Goal: Information Seeking & Learning: Learn about a topic

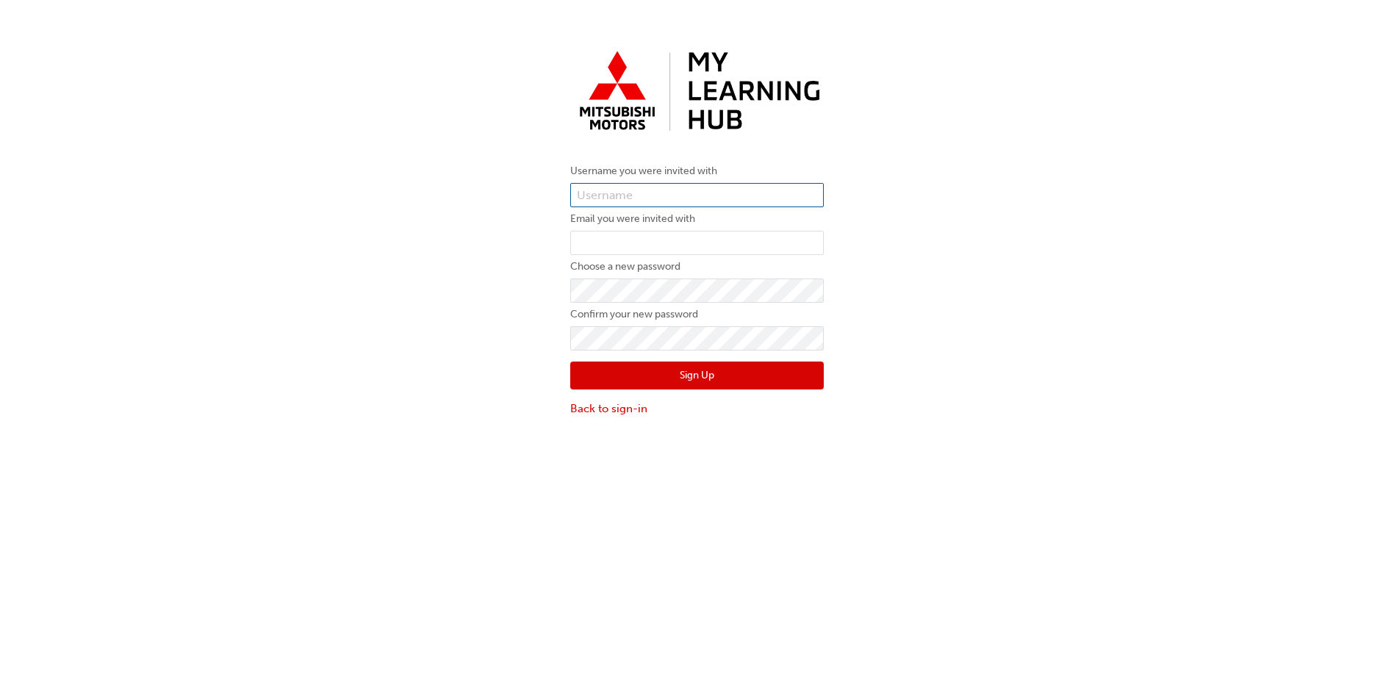
click at [676, 197] on input "text" at bounding box center [696, 195] width 253 height 25
paste input "0005986795"
type input "0005986795"
click at [671, 248] on input "email" at bounding box center [696, 243] width 253 height 25
paste input "patty_wang@lennock.com.au"
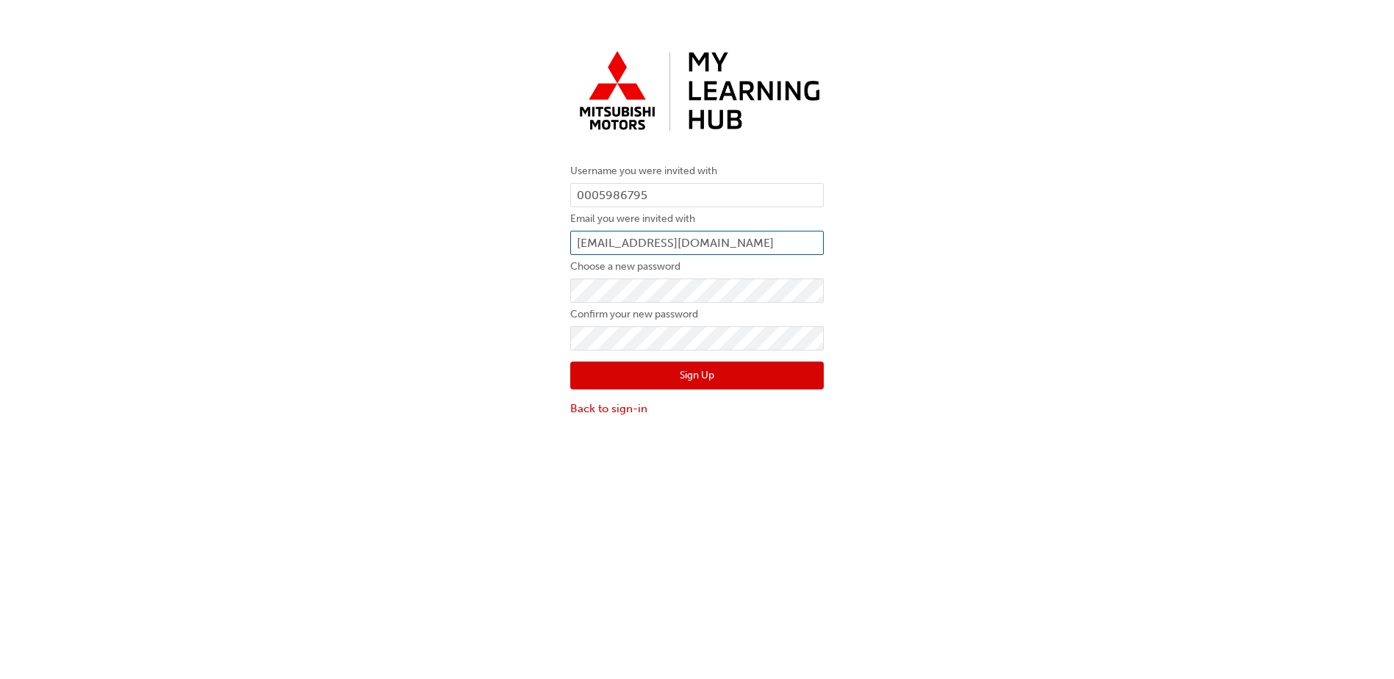
type input "patty_wang@lennock.com.au"
click at [460, 284] on div "Username you were invited with 0005986795 Email you were invited with patty_wan…" at bounding box center [697, 230] width 1394 height 395
click at [622, 325] on form "Username you were invited with 0005986795 Email you were invited with patty_wan…" at bounding box center [696, 289] width 253 height 254
click at [448, 353] on div "Username you were invited with 0005986795 Email you were invited with patty_wan…" at bounding box center [697, 230] width 1394 height 395
click at [695, 382] on button "Sign Up" at bounding box center [696, 376] width 253 height 28
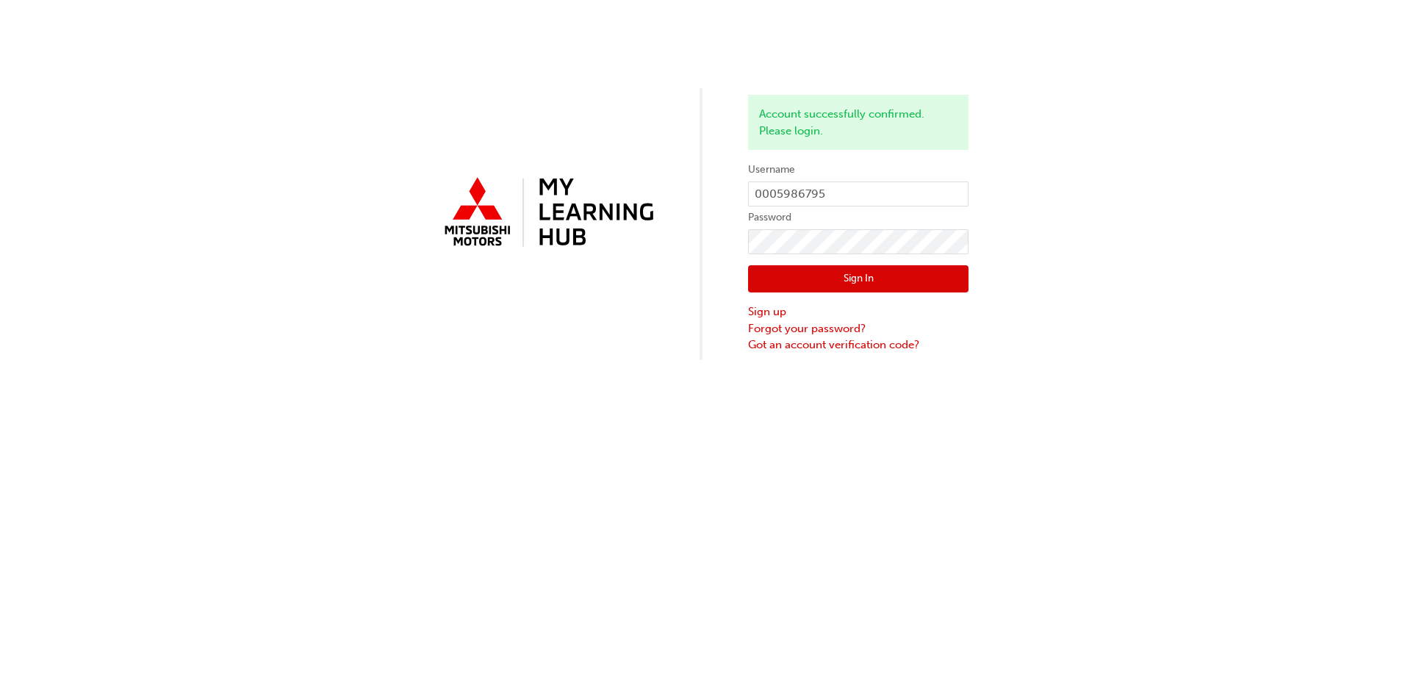
click at [780, 281] on button "Sign In" at bounding box center [858, 279] width 220 height 28
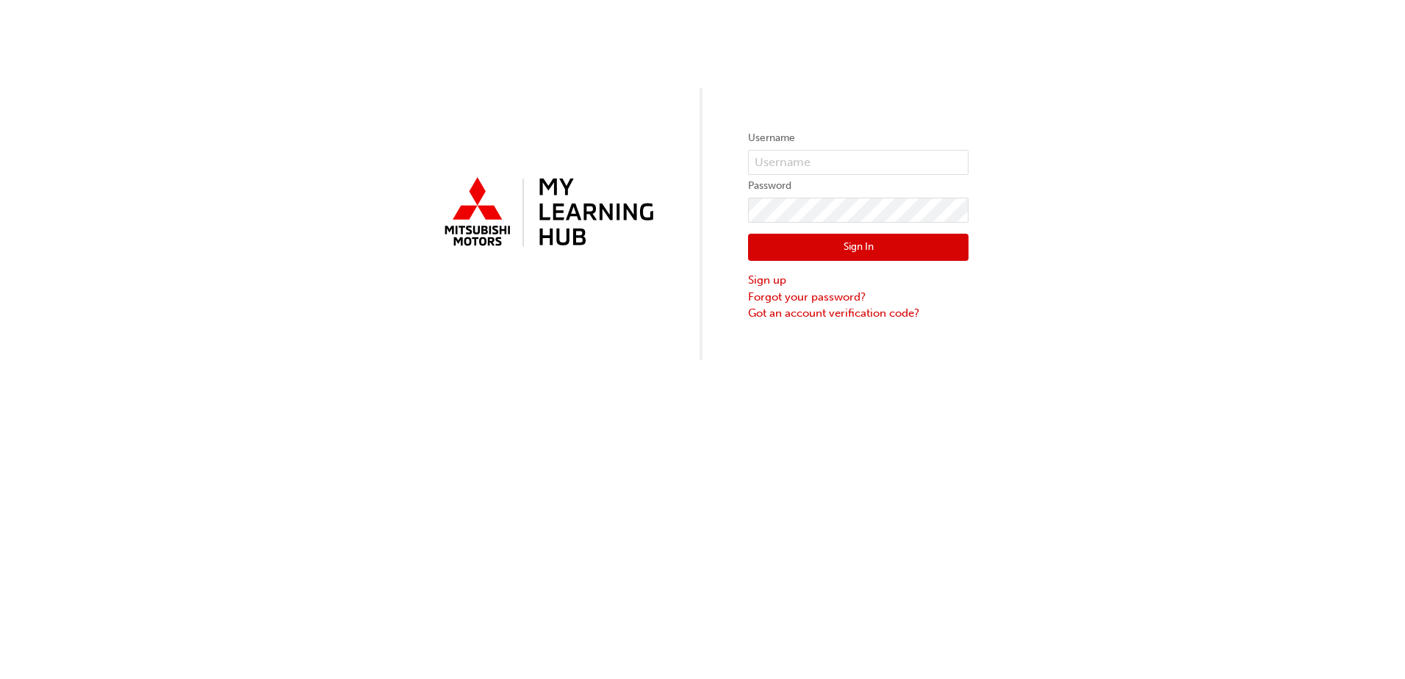
click at [816, 142] on label "Username" at bounding box center [858, 138] width 220 height 18
click at [824, 159] on input "text" at bounding box center [858, 162] width 220 height 25
paste input "[PERSON_NAME]"
type input "[PERSON_NAME]"
click at [875, 247] on button "Sign In" at bounding box center [858, 248] width 220 height 28
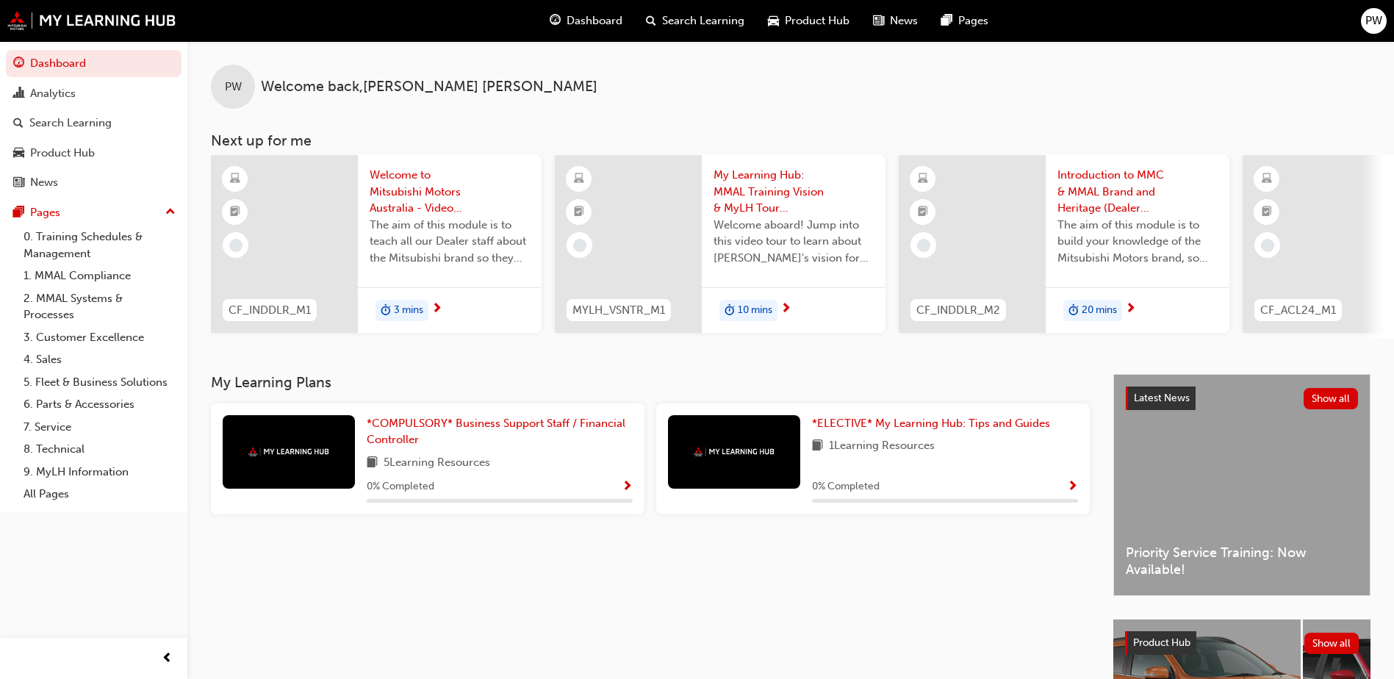
click at [389, 194] on span "Welcome to Mitsubishi Motors Australia - Video (Dealer Induction)" at bounding box center [450, 192] width 160 height 50
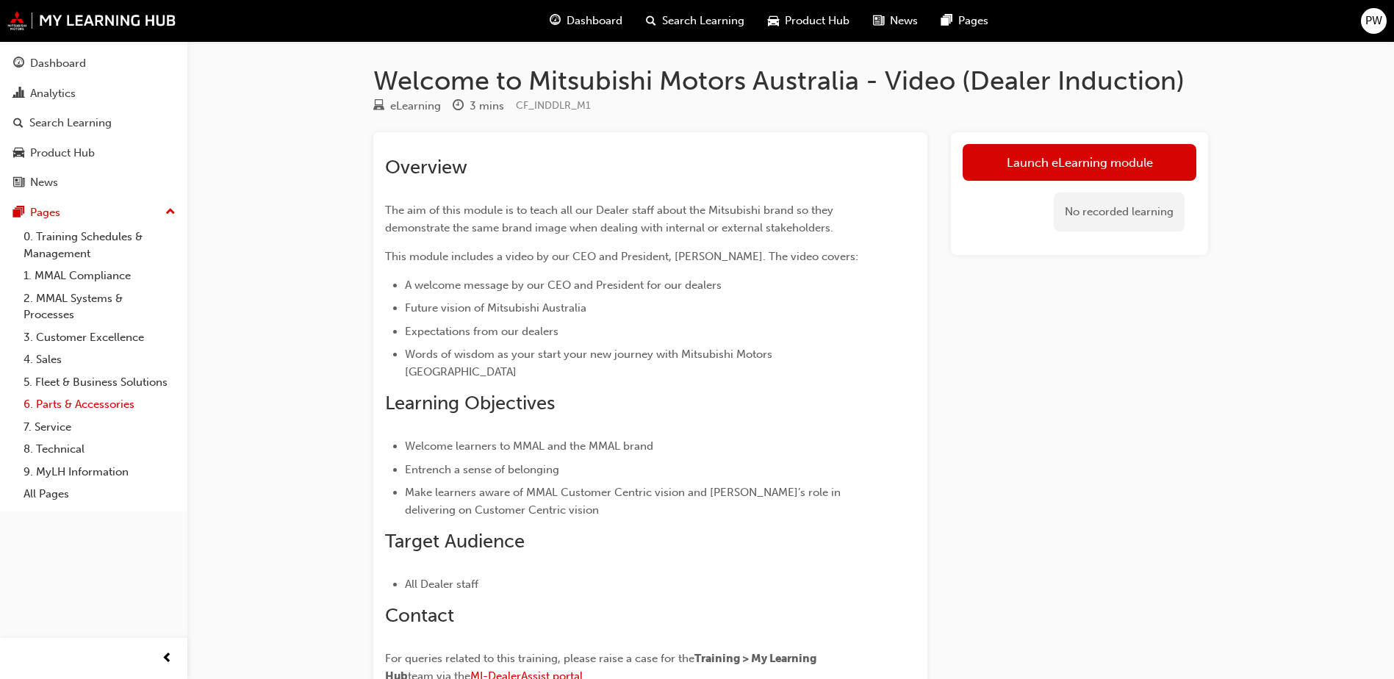
click at [114, 407] on link "6. Parts & Accessories" at bounding box center [100, 404] width 164 height 23
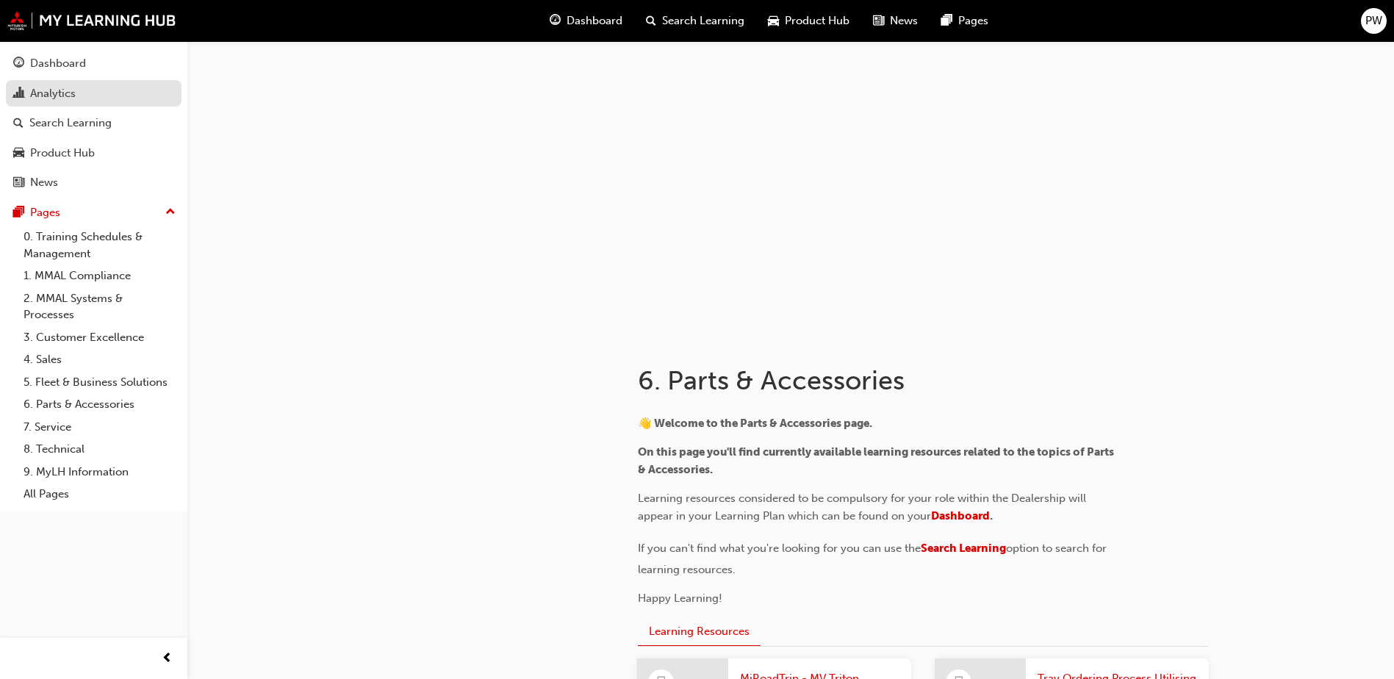
click at [121, 84] on div "Analytics" at bounding box center [93, 93] width 161 height 18
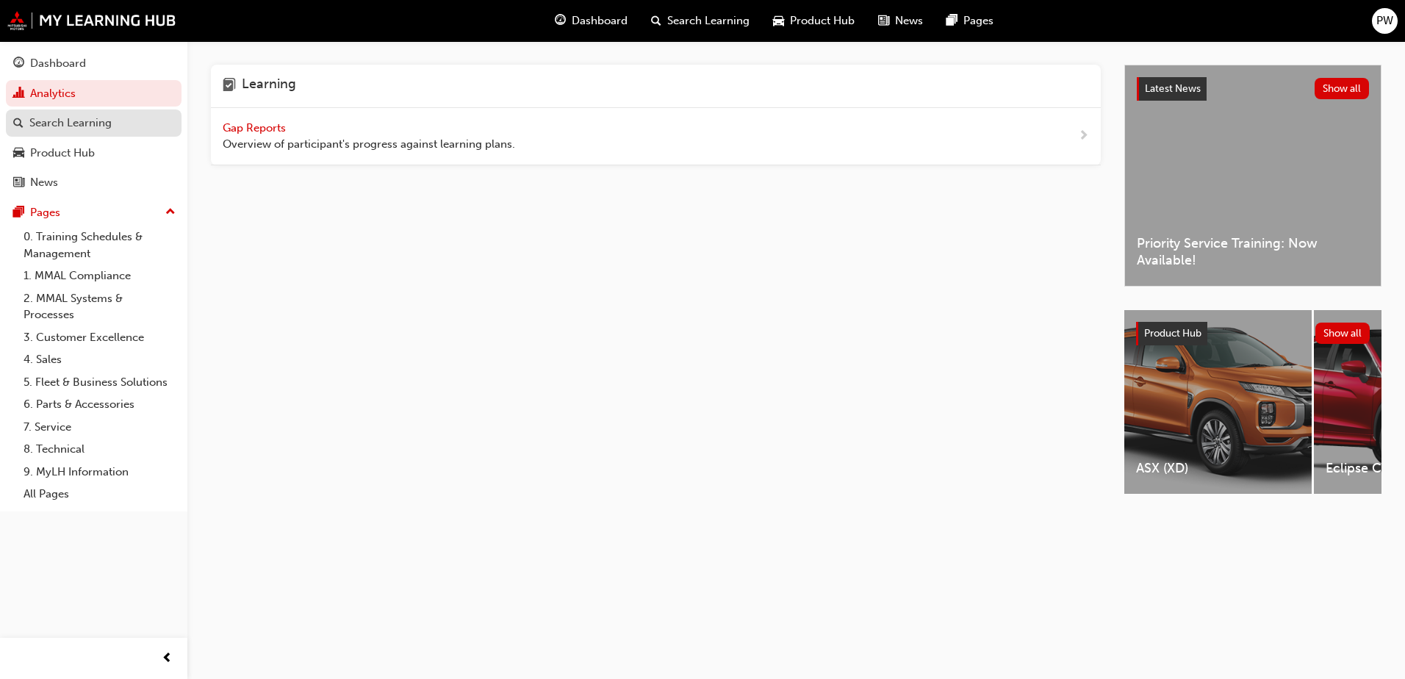
click at [109, 116] on div "Search Learning" at bounding box center [70, 123] width 82 height 17
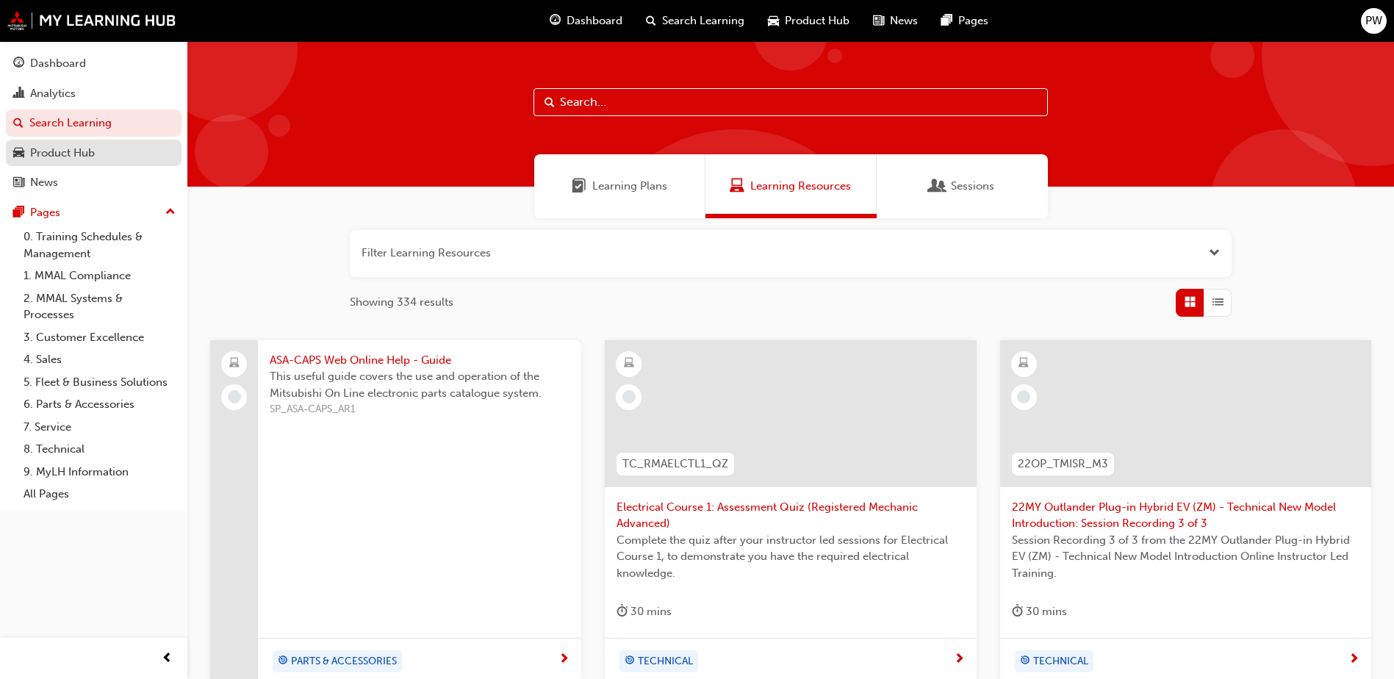
click at [105, 147] on div "Product Hub" at bounding box center [93, 153] width 161 height 18
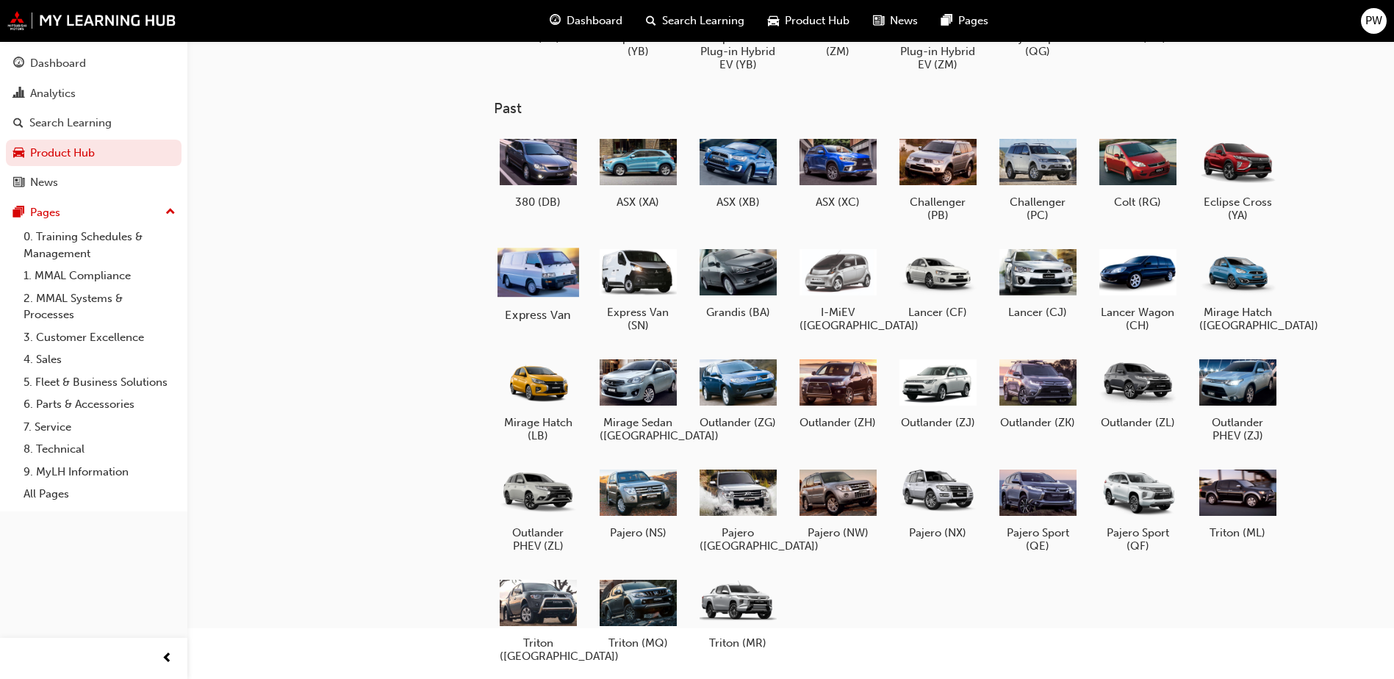
scroll to position [176, 0]
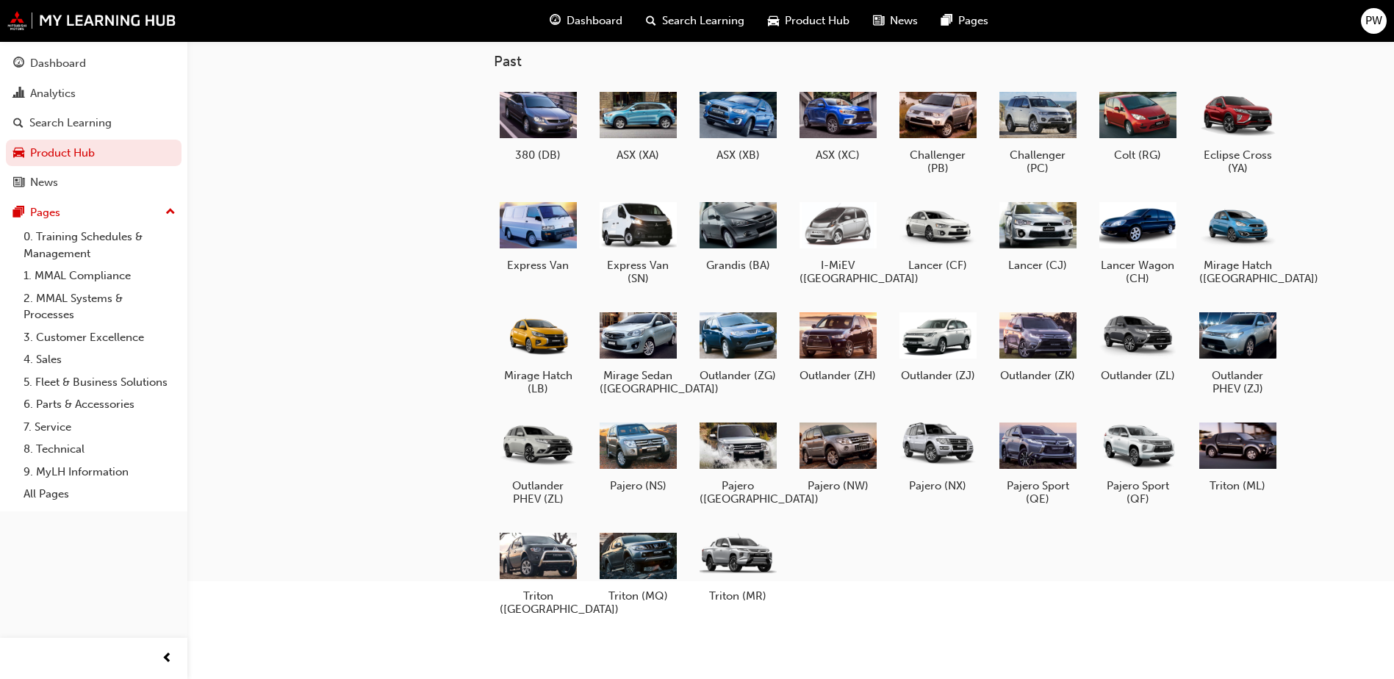
click at [589, 34] on div "Dashboard" at bounding box center [586, 21] width 96 height 30
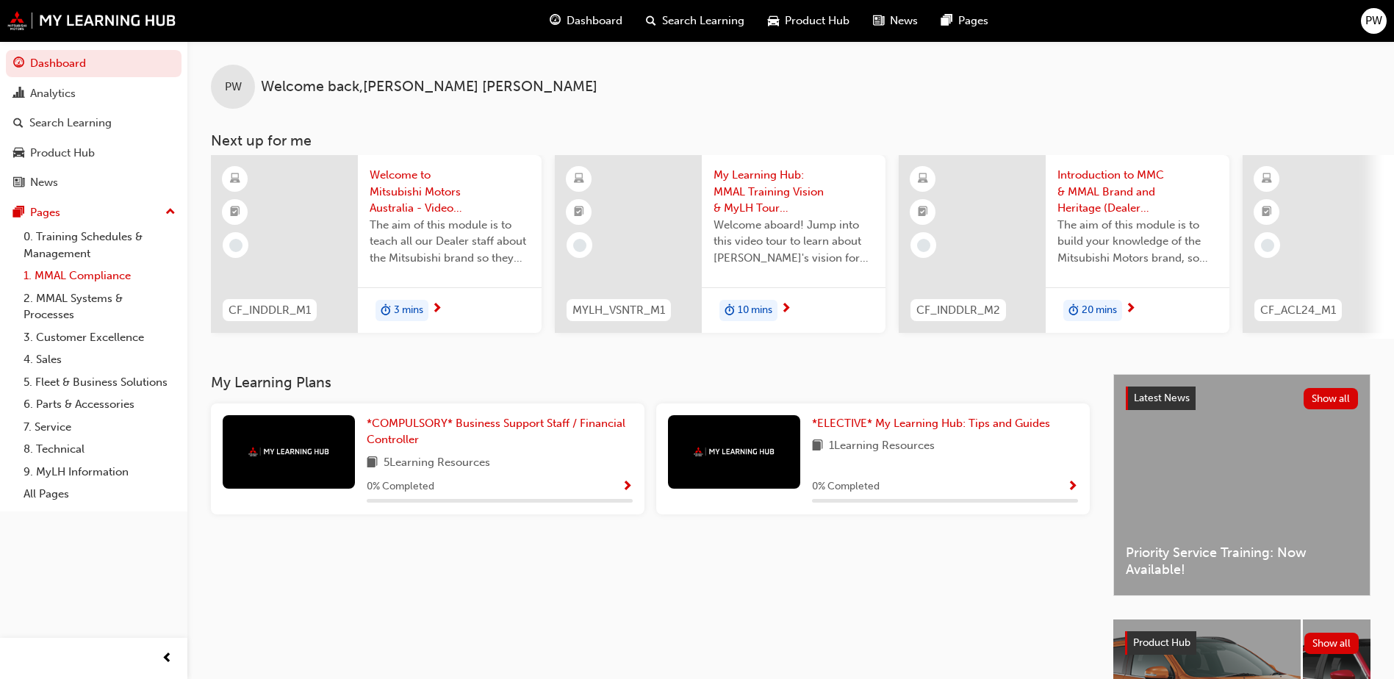
click at [102, 273] on link "1. MMAL Compliance" at bounding box center [100, 276] width 164 height 23
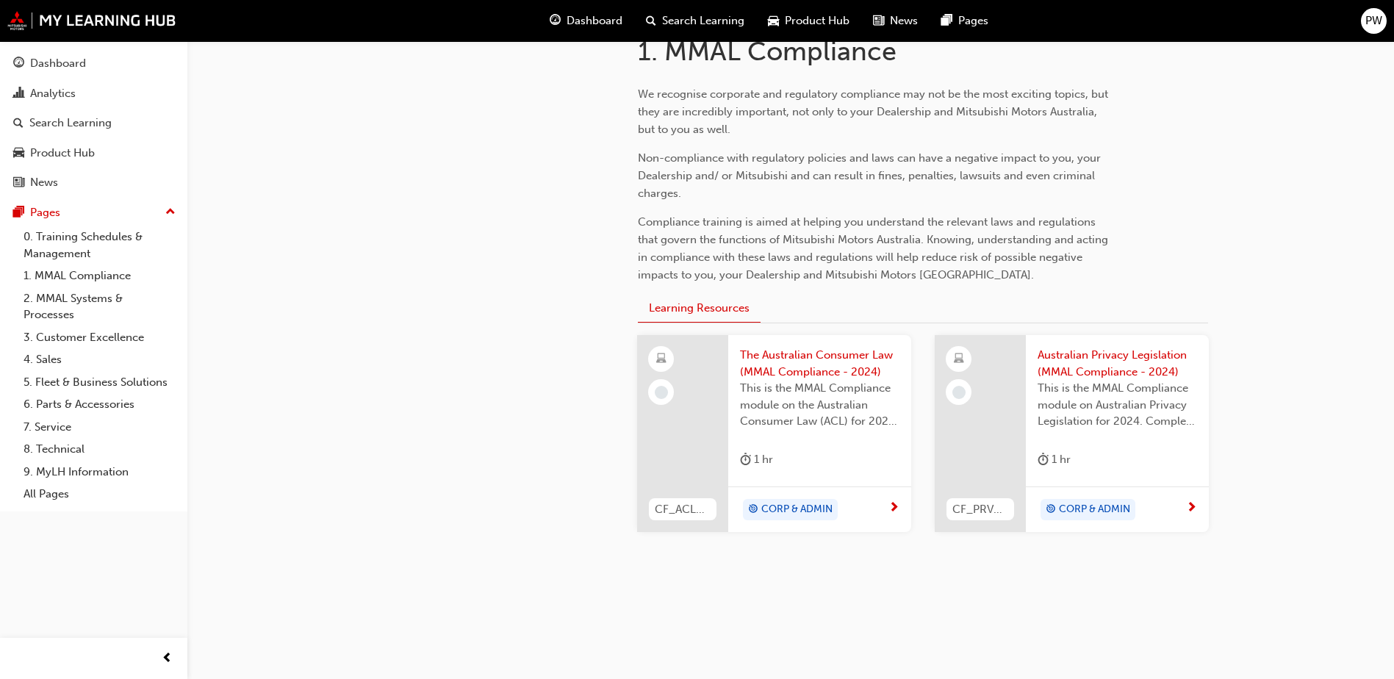
scroll to position [337, 0]
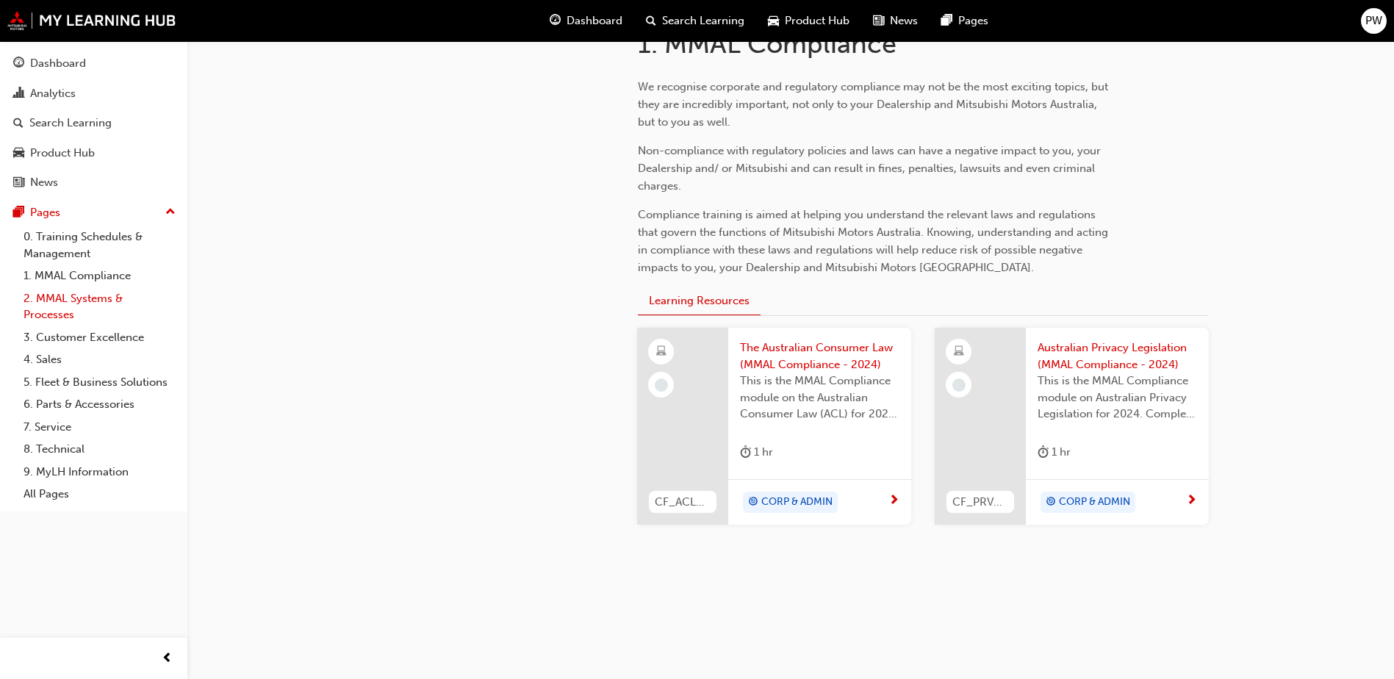
click at [89, 302] on link "2. MMAL Systems & Processes" at bounding box center [100, 306] width 164 height 39
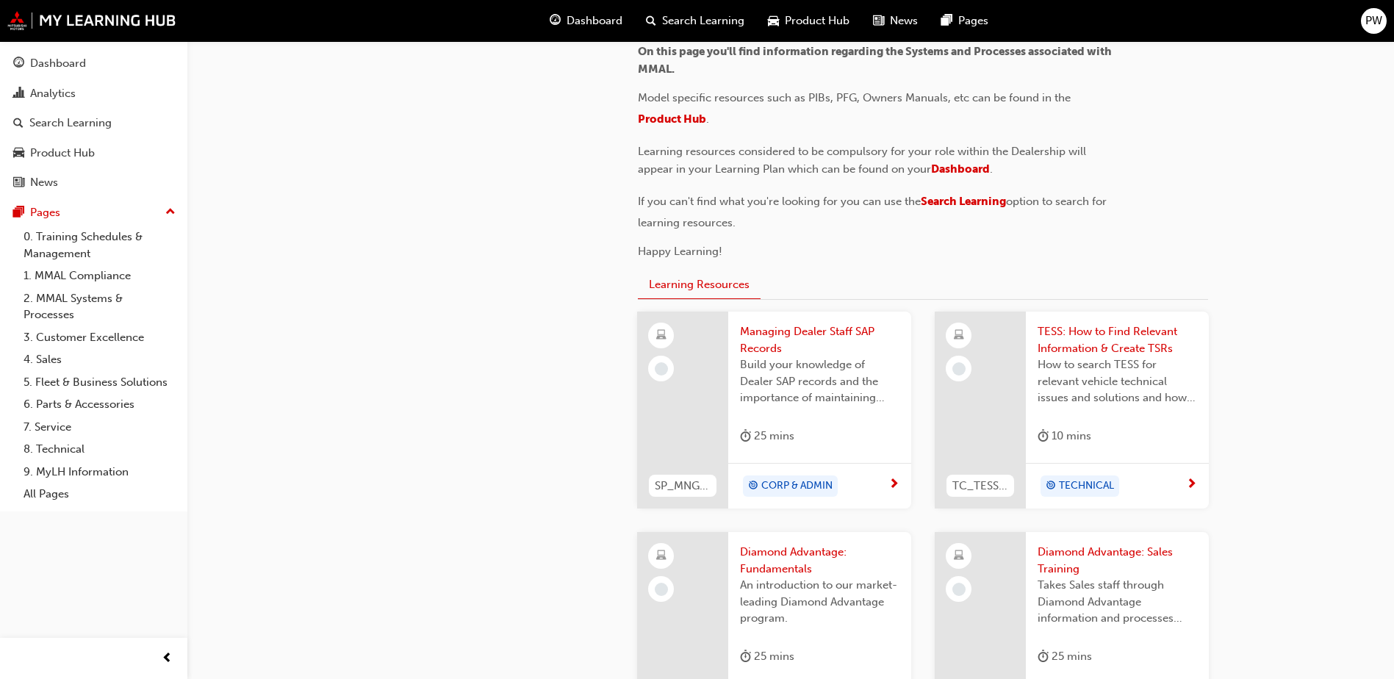
scroll to position [441, 0]
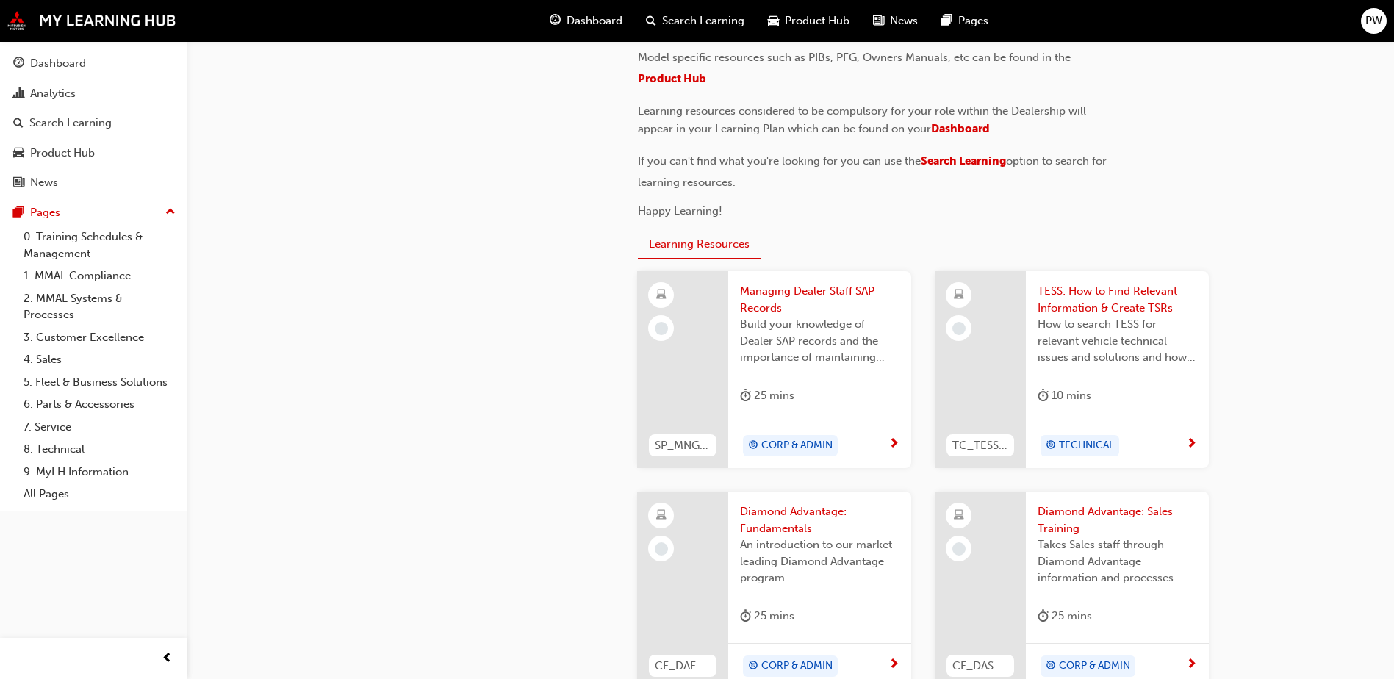
click at [780, 320] on span "Build your knowledge of Dealer SAP records and the importance of maintaining yo…" at bounding box center [819, 341] width 159 height 50
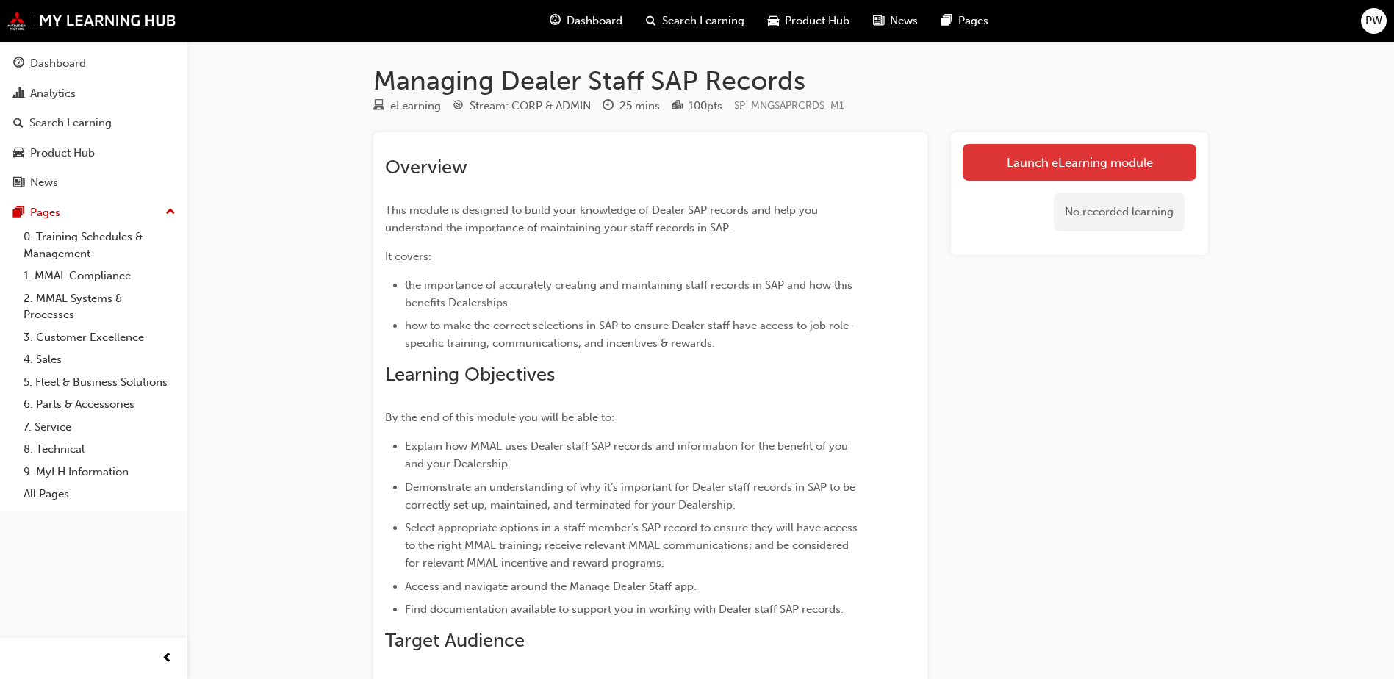
click at [1054, 176] on link "Launch eLearning module" at bounding box center [1080, 162] width 234 height 37
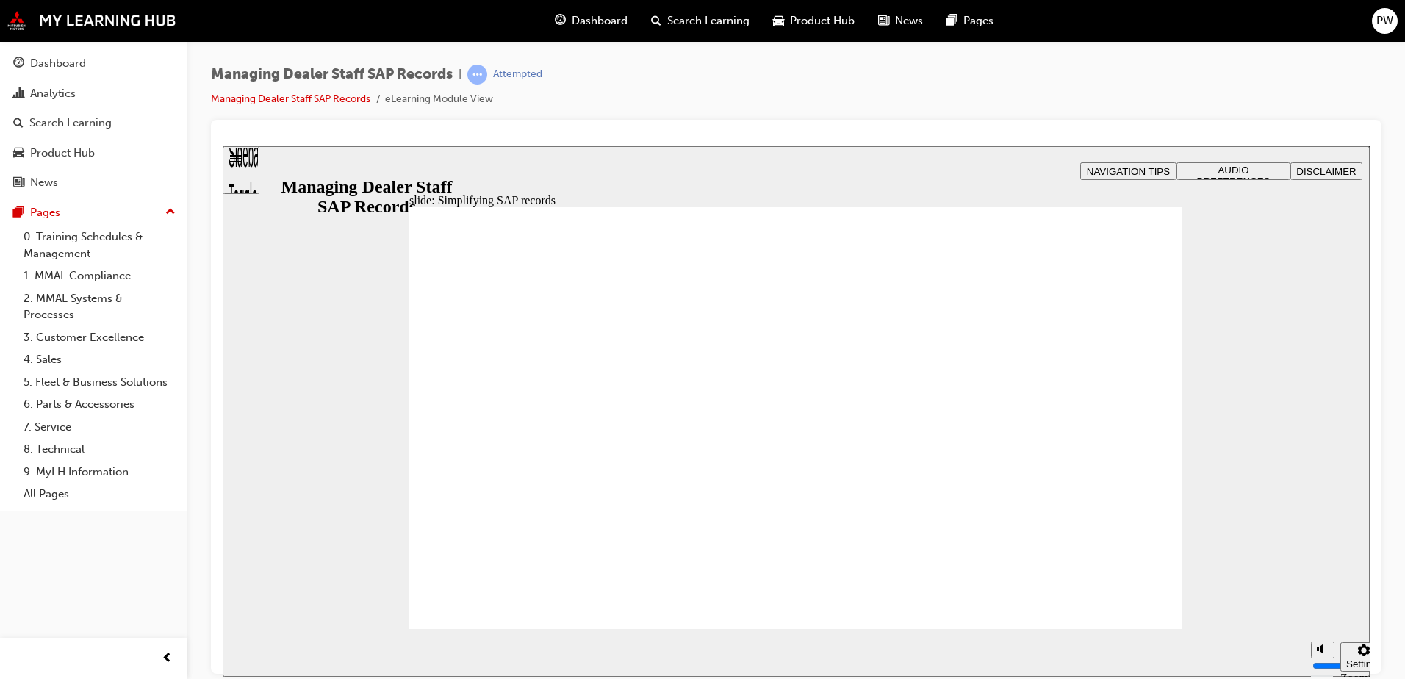
click at [1126, 628] on section "pause replay Show captions (Ctrl+Alt+C) Playback speed Playback Speed 2 1.75" at bounding box center [796, 652] width 1147 height 48
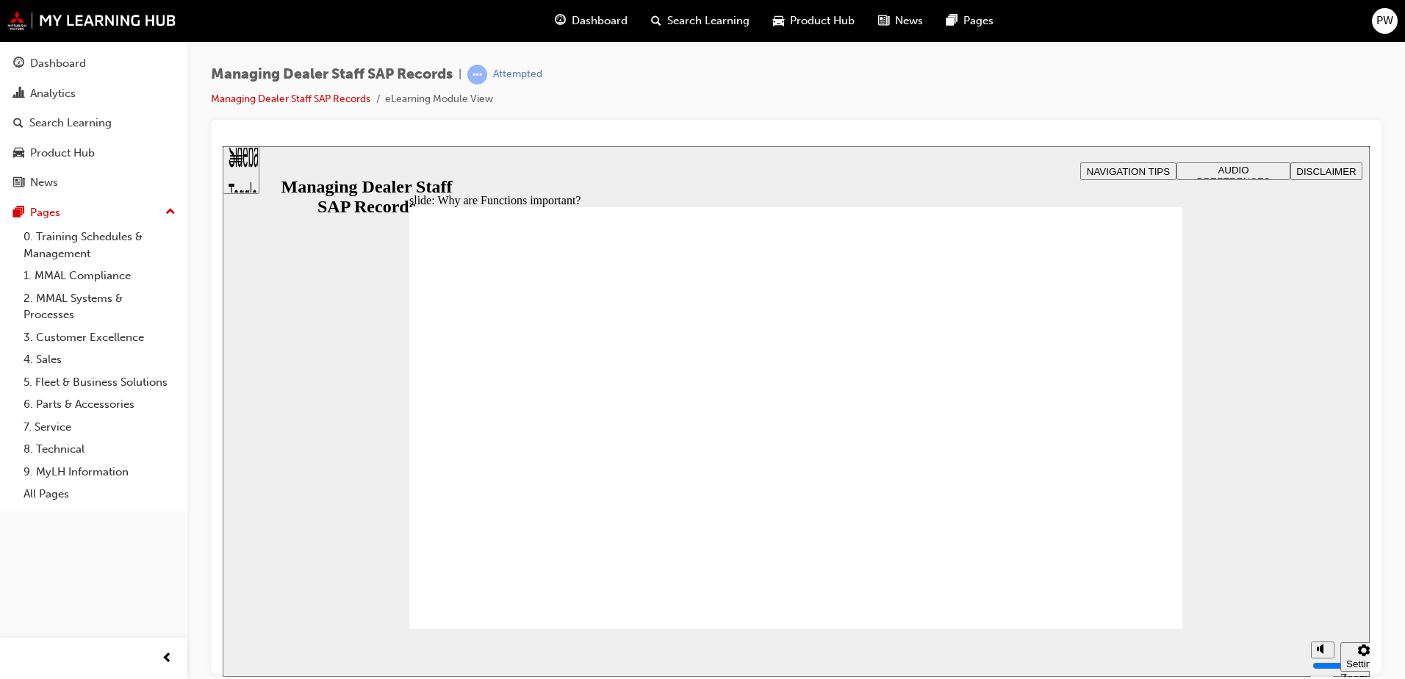
click at [1150, 179] on button "NAVIGATION TIPS" at bounding box center [1128, 171] width 96 height 18
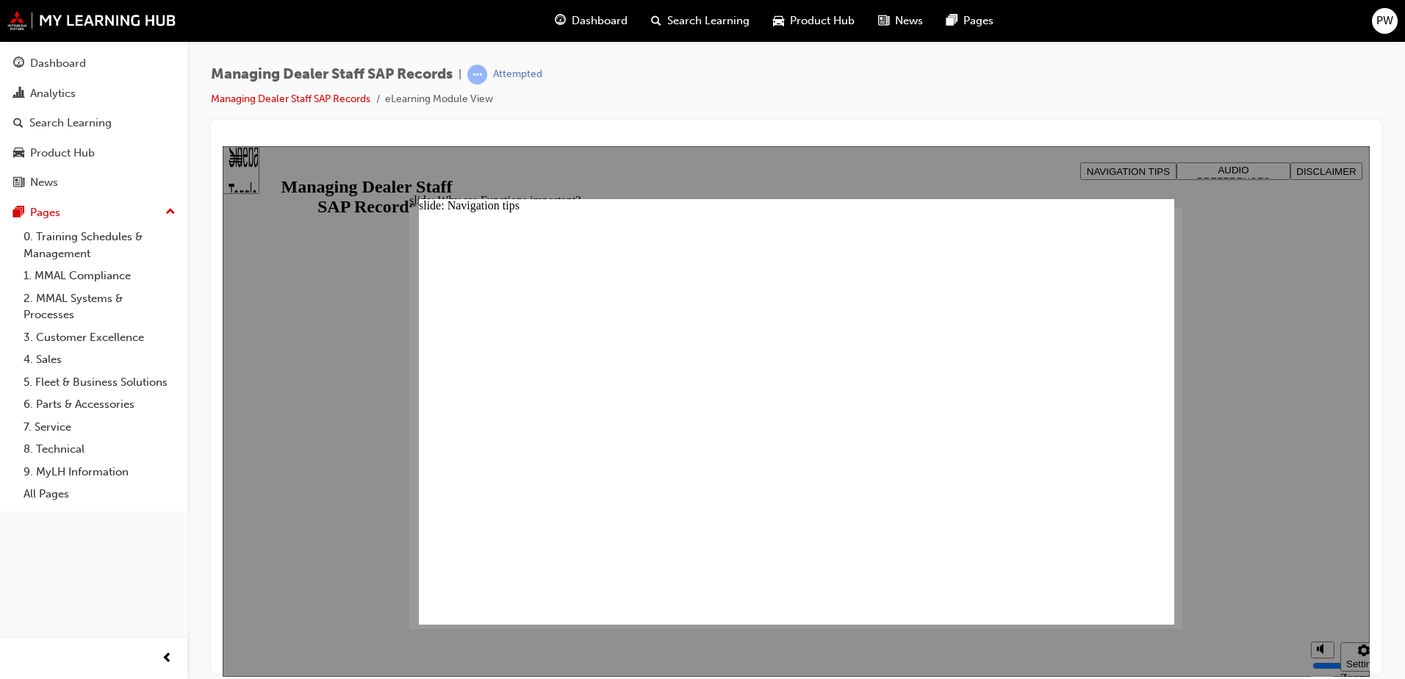
click at [1134, 229] on div "slide: Navigation tips Rectangle 1 Rectangle 1 x icon 1 x icon 1 Audio preferen…" at bounding box center [796, 410] width 755 height 425
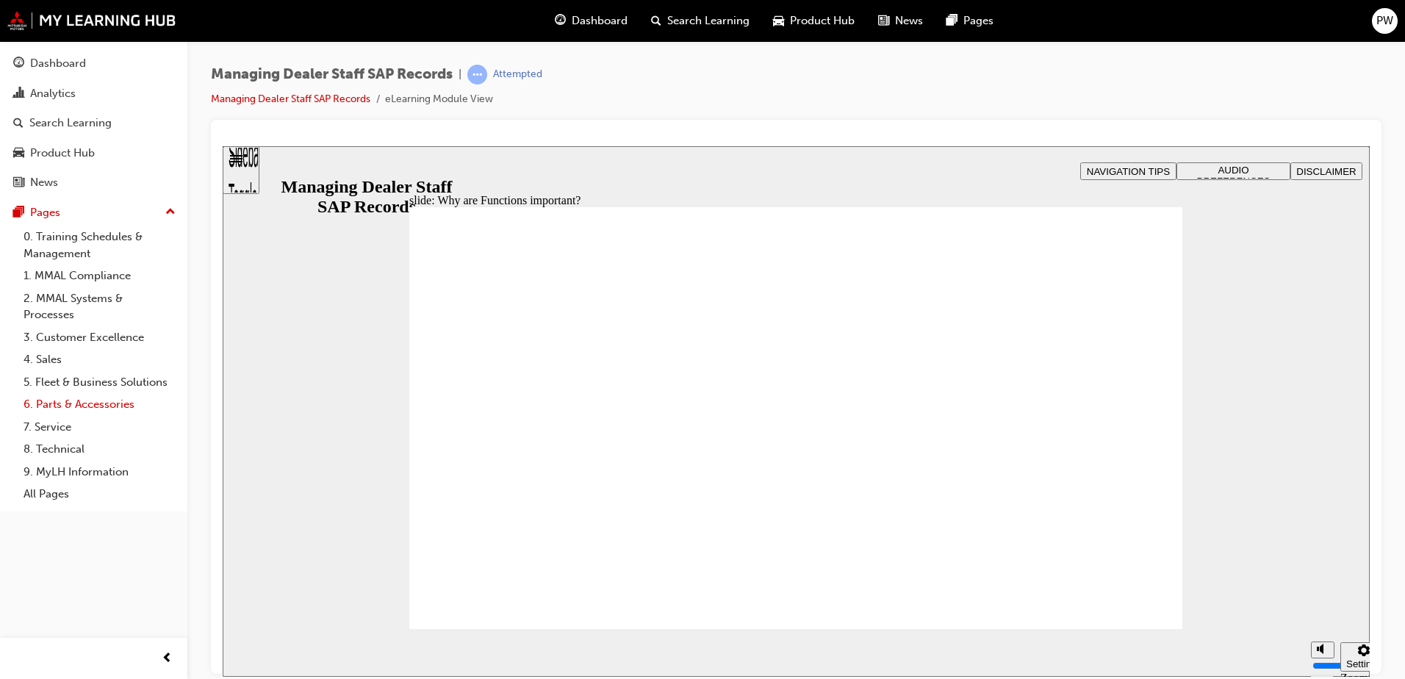
click at [105, 407] on link "6. Parts & Accessories" at bounding box center [100, 404] width 164 height 23
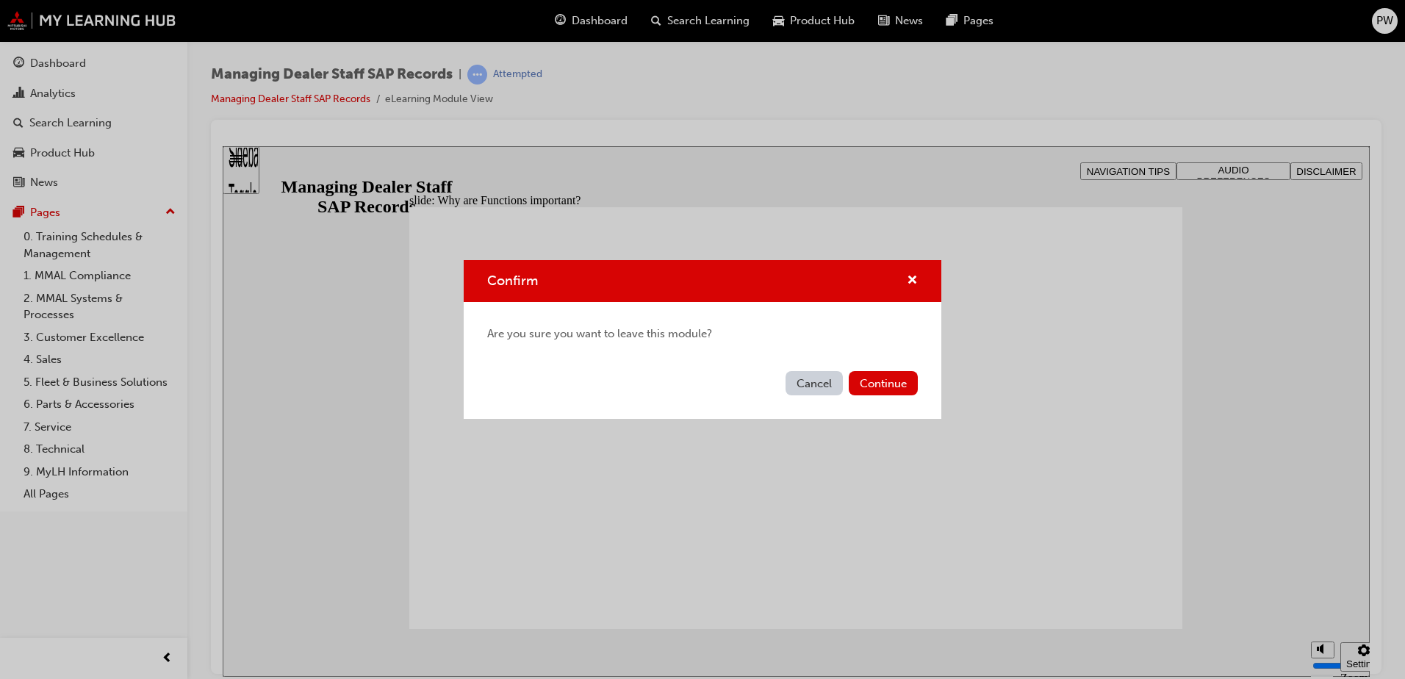
click at [826, 370] on div "Cancel Continue" at bounding box center [703, 392] width 478 height 54
click at [819, 381] on button "Cancel" at bounding box center [813, 383] width 57 height 24
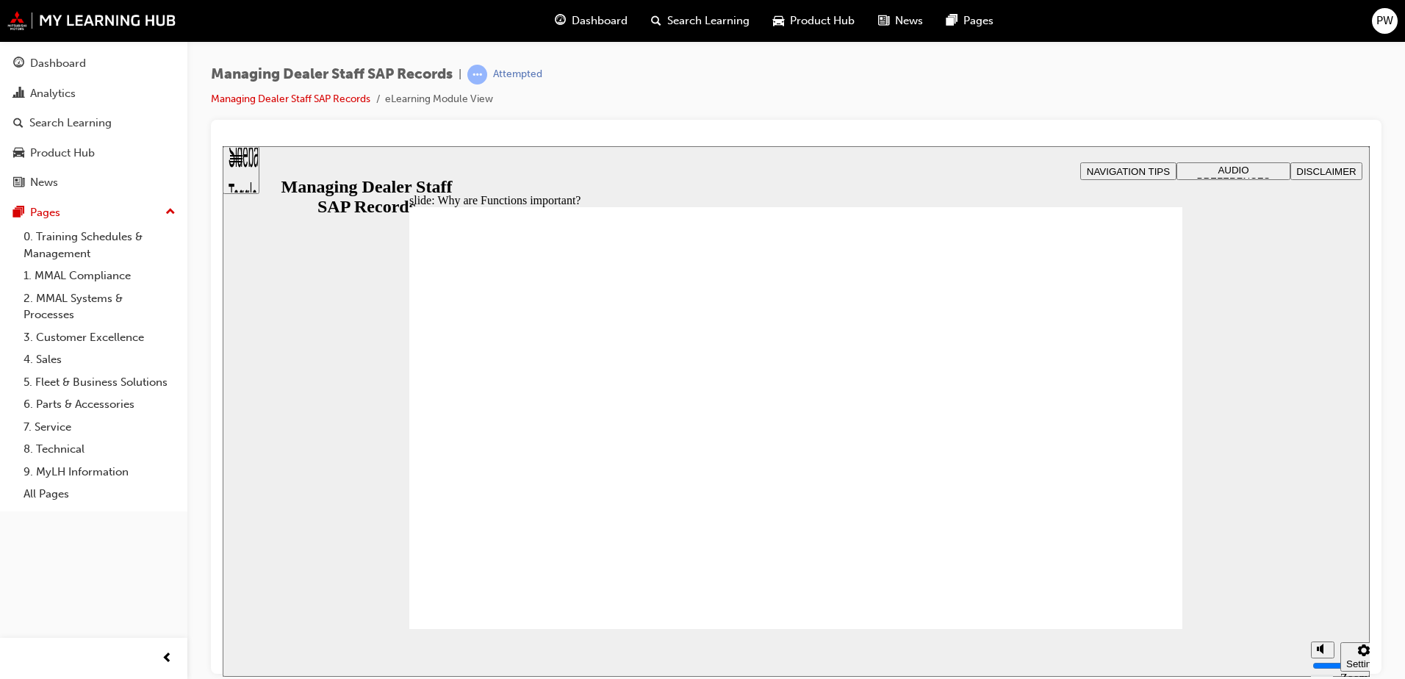
drag, startPoint x: 916, startPoint y: 387, endPoint x: 957, endPoint y: 392, distance: 40.7
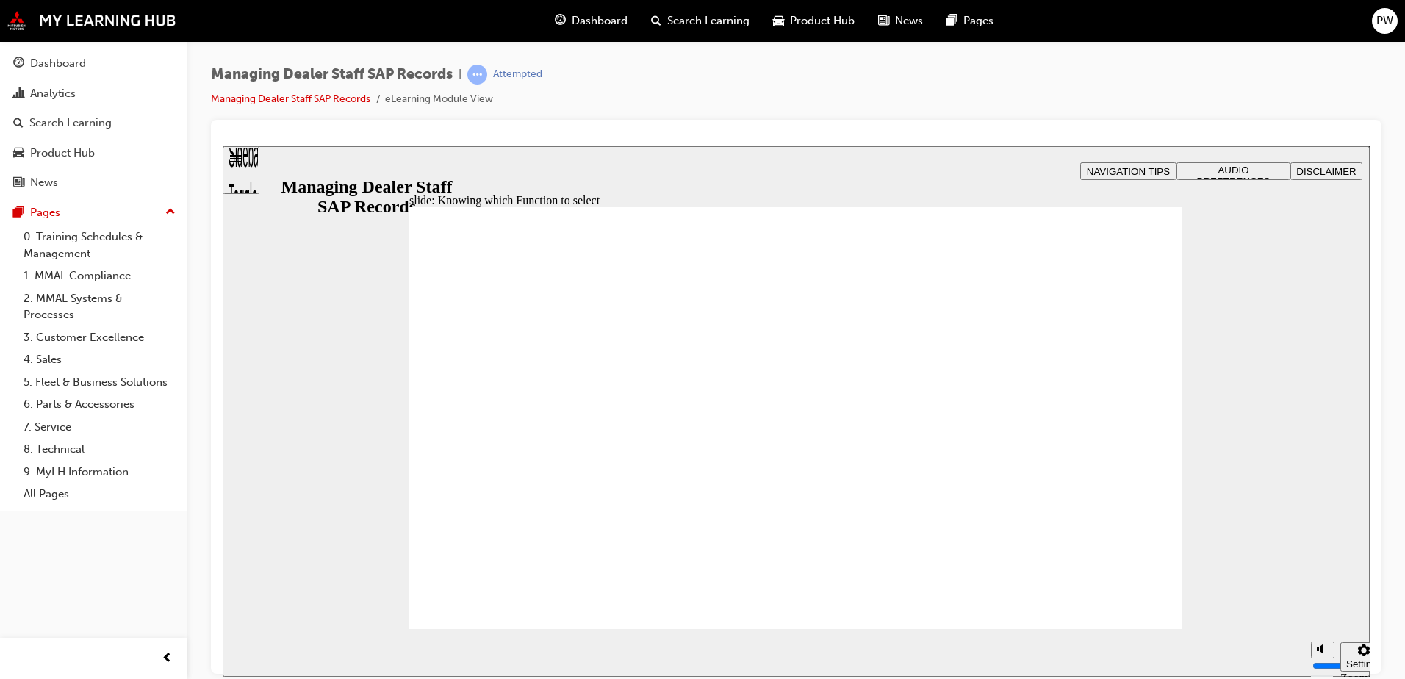
drag, startPoint x: 568, startPoint y: 467, endPoint x: 755, endPoint y: 357, distance: 216.7
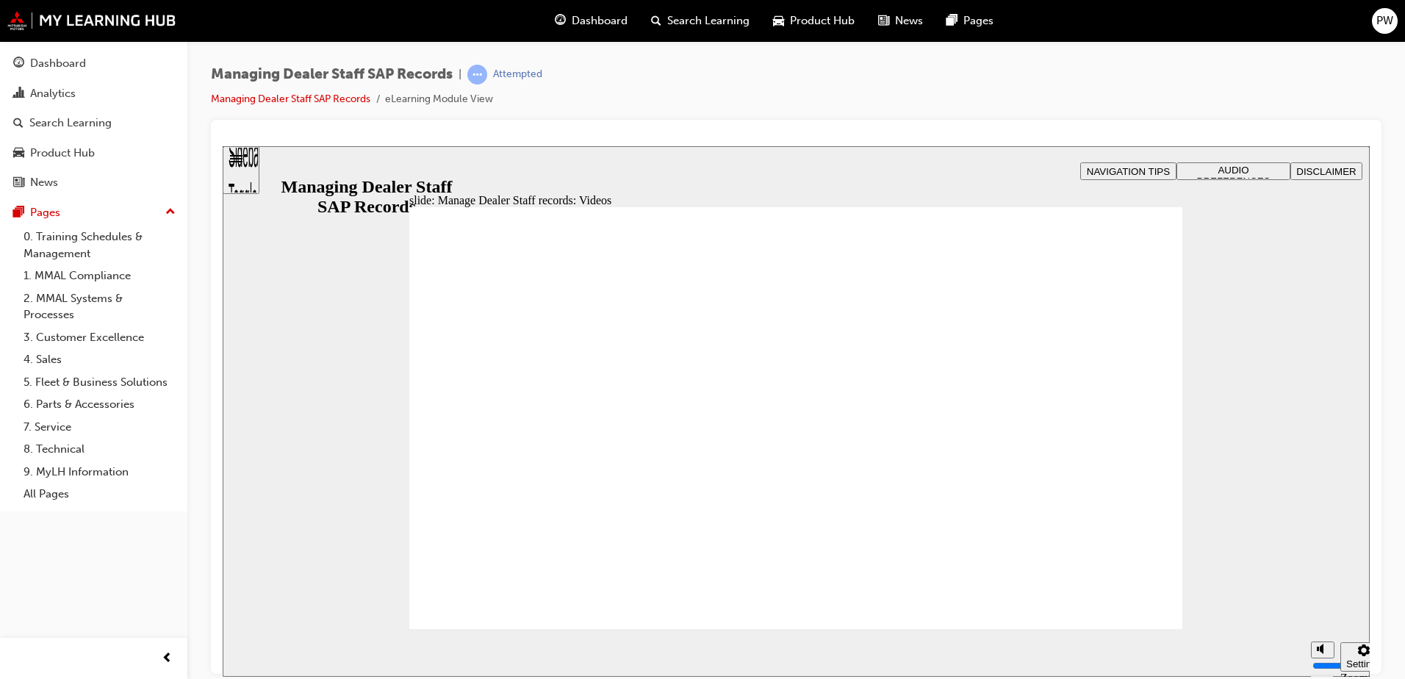
type input "0"
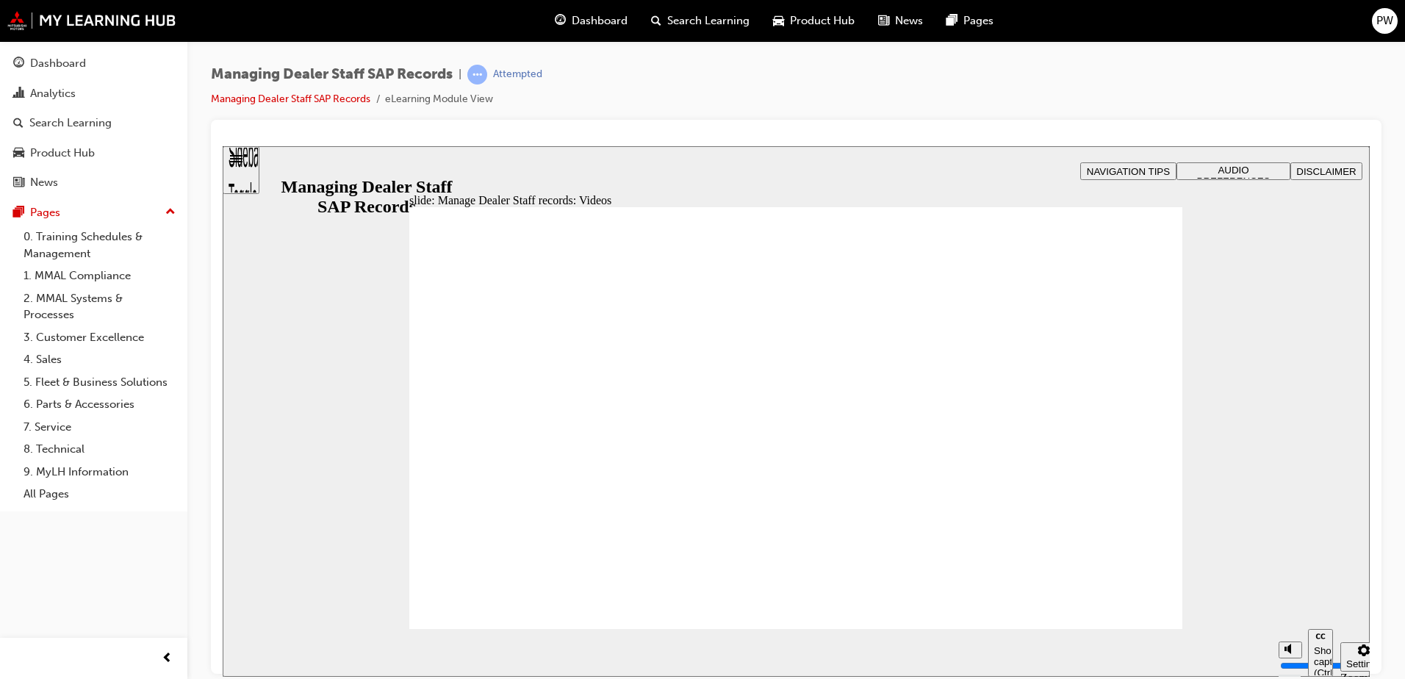
type input "0"
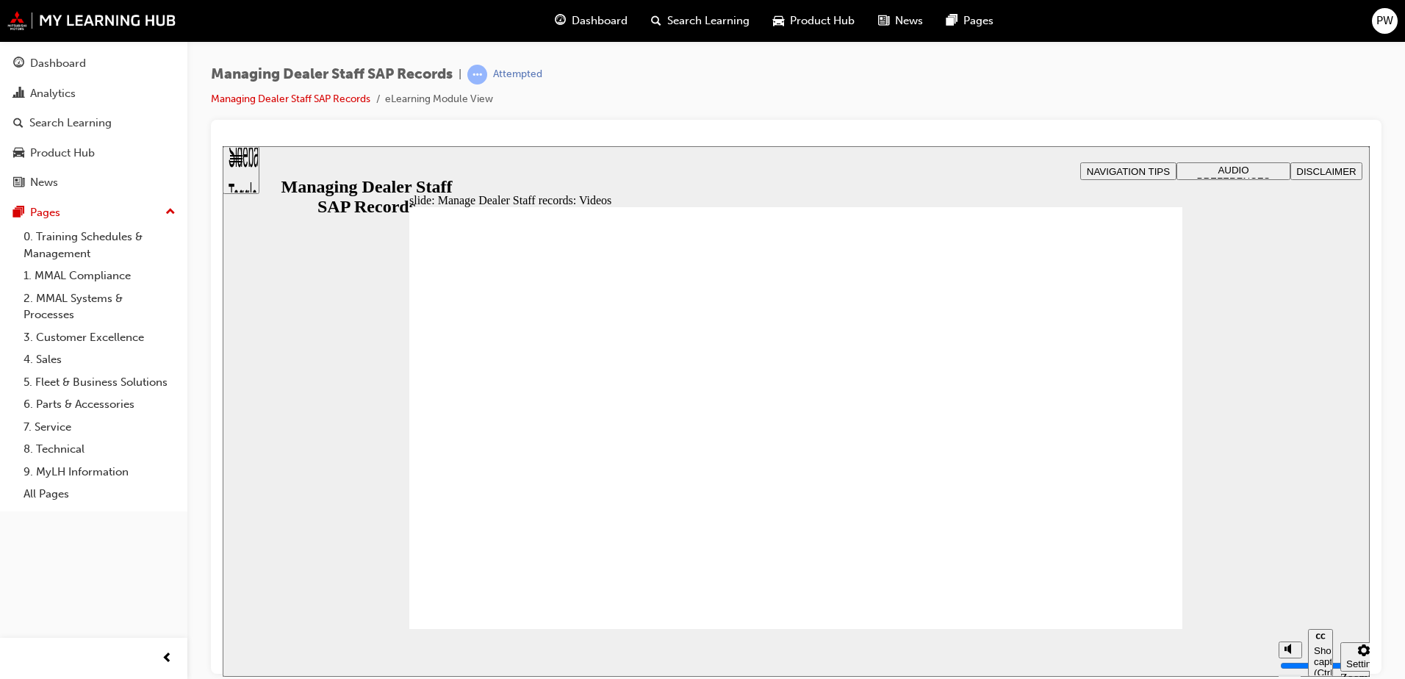
type input "0"
drag, startPoint x: 603, startPoint y: 567, endPoint x: 625, endPoint y: 567, distance: 22.0
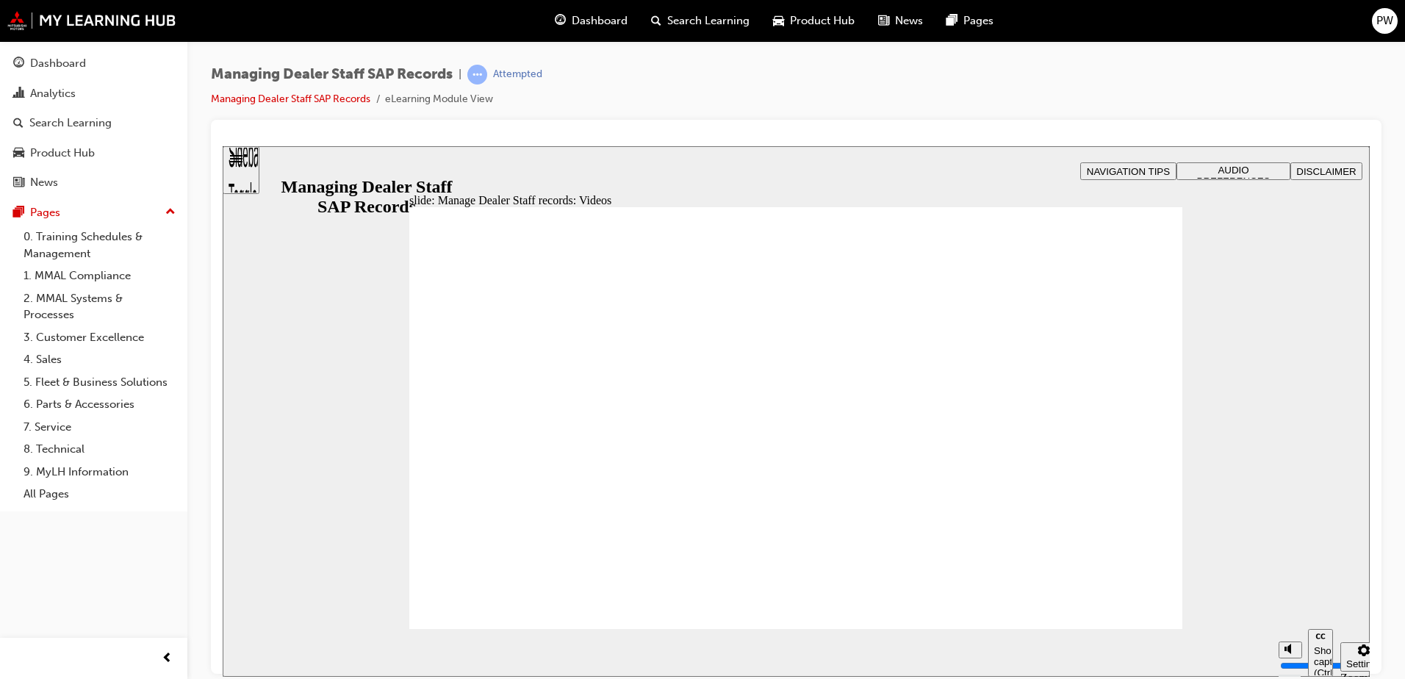
drag, startPoint x: 768, startPoint y: 572, endPoint x: 805, endPoint y: 576, distance: 36.9
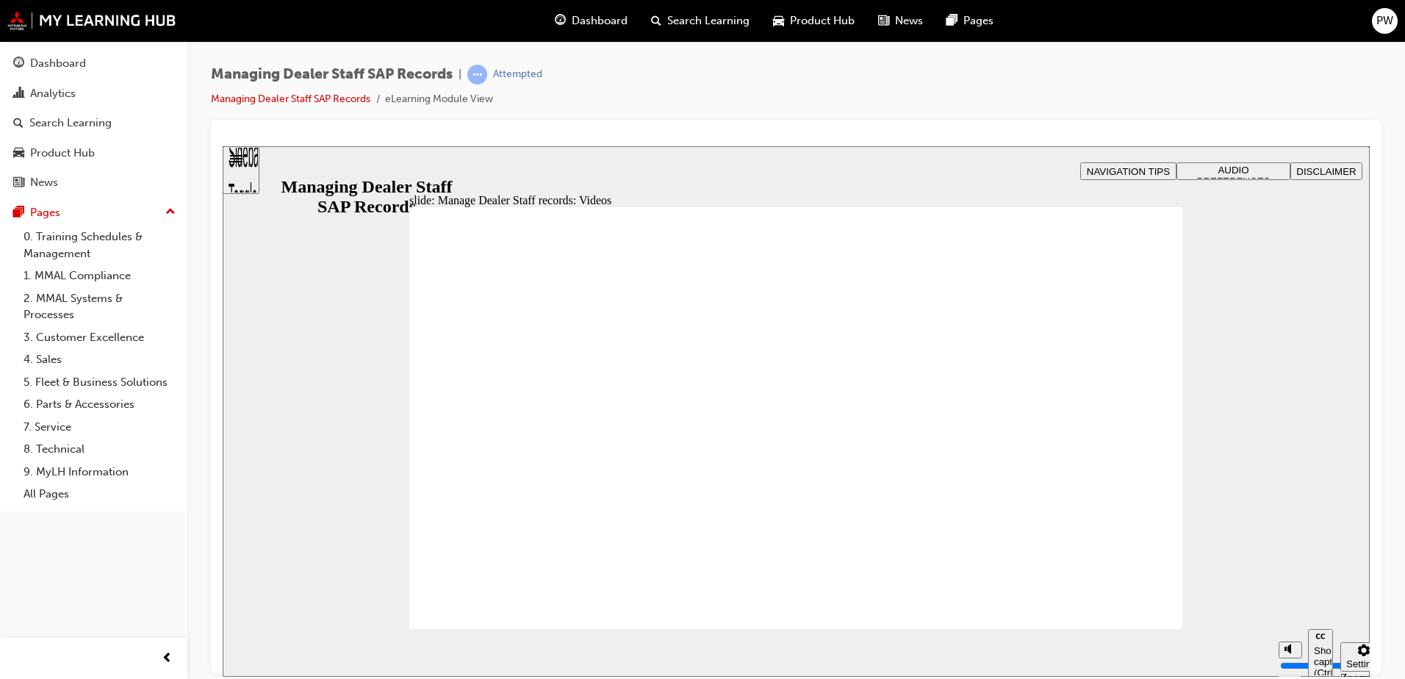
type input "0"
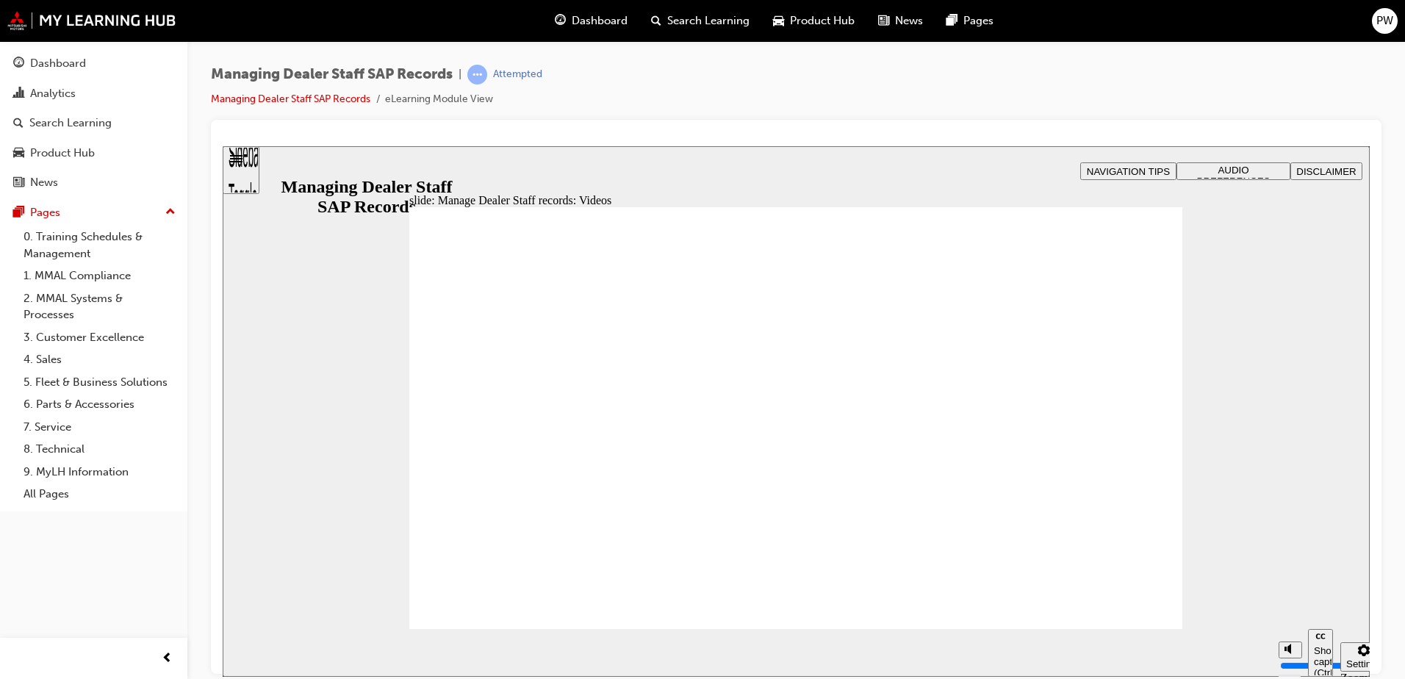
type input "0"
drag, startPoint x: 539, startPoint y: 476, endPoint x: 550, endPoint y: 476, distance: 11.0
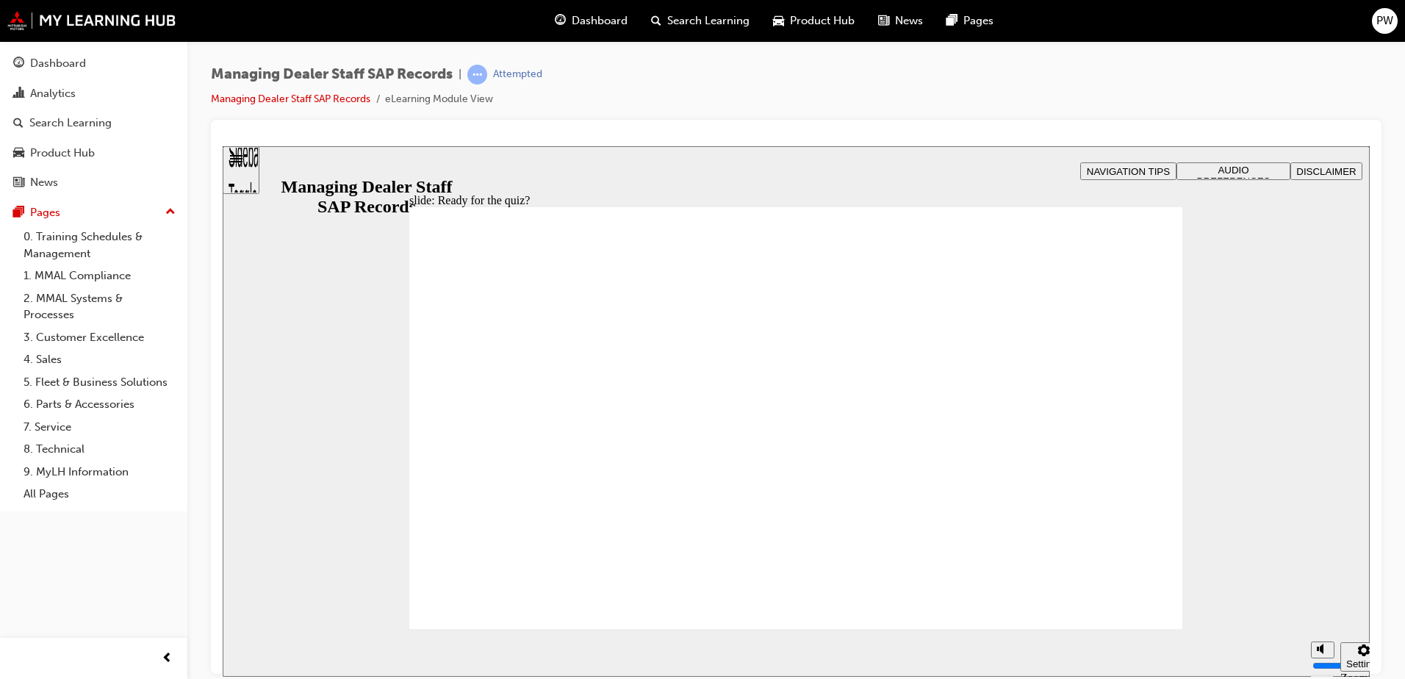
checkbox input "true"
click at [447, 121] on div at bounding box center [796, 397] width 1170 height 554
